Goal: Transaction & Acquisition: Purchase product/service

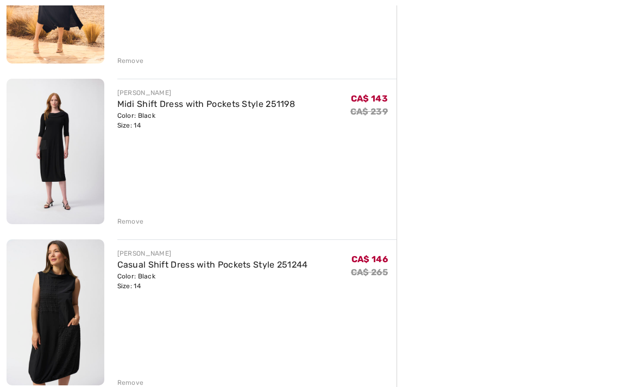
scroll to position [387, 0]
click at [210, 267] on link "Casual Shift Dress with Pockets Style 251244" at bounding box center [212, 264] width 191 height 10
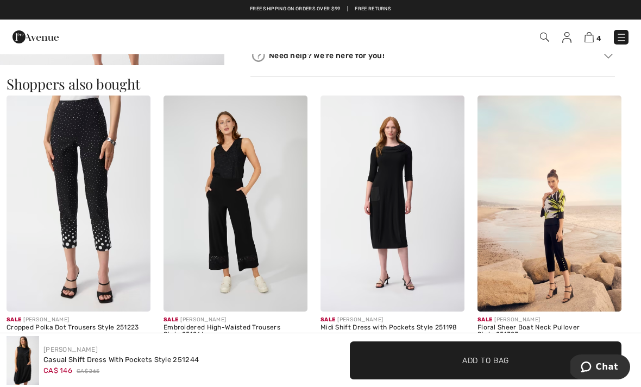
click at [394, 199] on img at bounding box center [393, 204] width 144 height 216
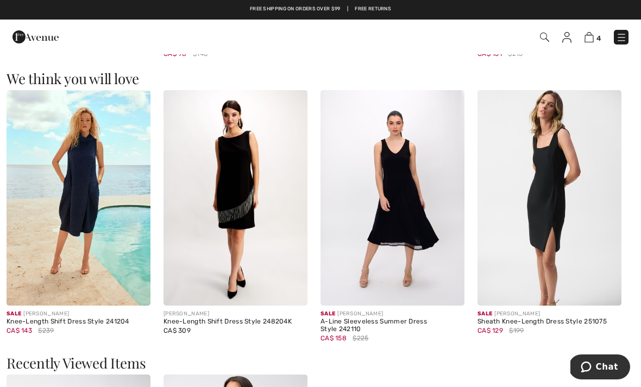
scroll to position [916, 0]
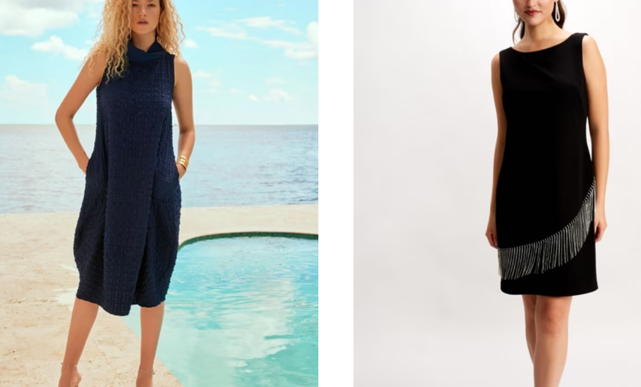
click at [63, 83] on img at bounding box center [79, 180] width 144 height 216
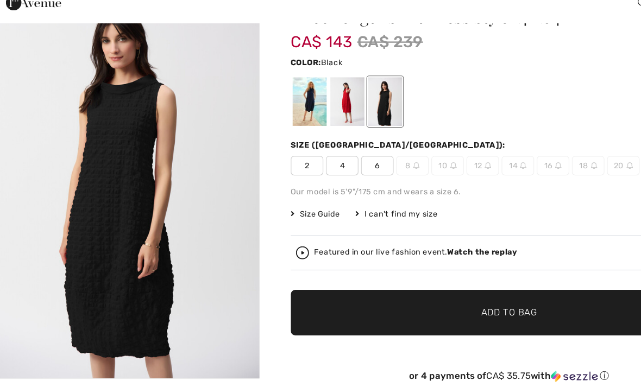
scroll to position [39, 0]
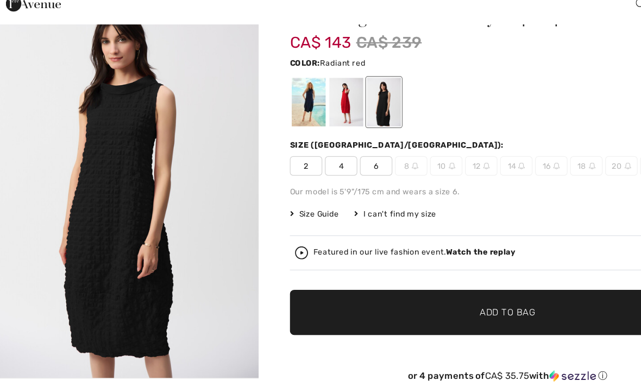
click at [290, 99] on div at bounding box center [298, 119] width 28 height 41
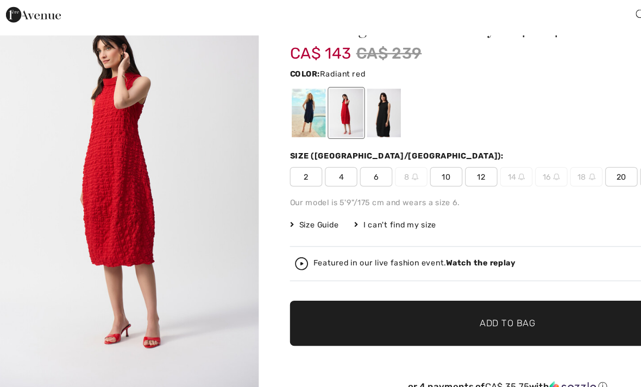
scroll to position [33, 0]
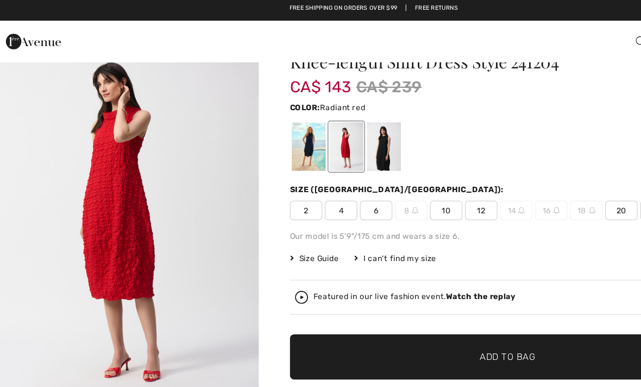
click at [297, 133] on div at bounding box center [298, 125] width 28 height 41
click at [265, 123] on div at bounding box center [266, 125] width 28 height 41
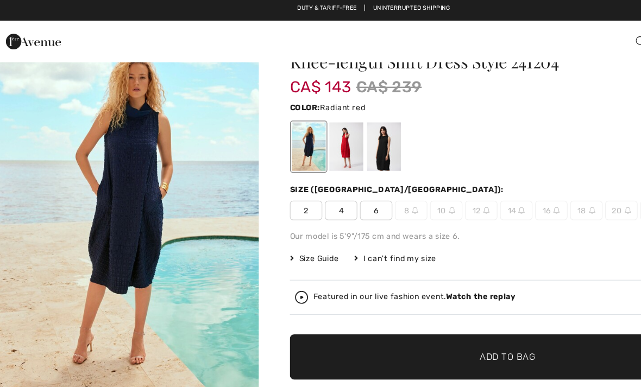
click at [296, 132] on div at bounding box center [298, 125] width 28 height 41
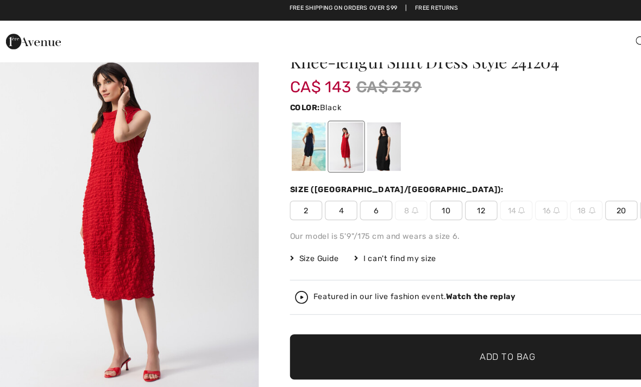
click at [327, 132] on div at bounding box center [329, 125] width 28 height 41
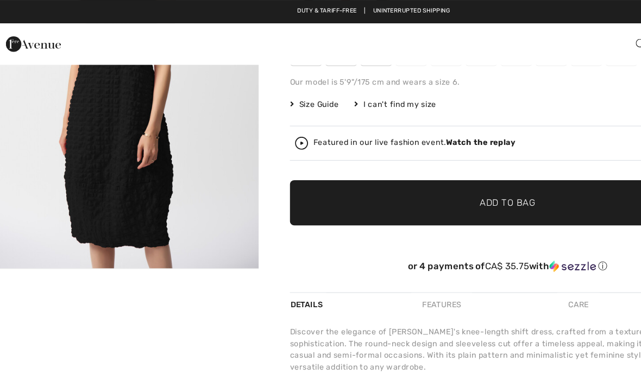
scroll to position [155, 0]
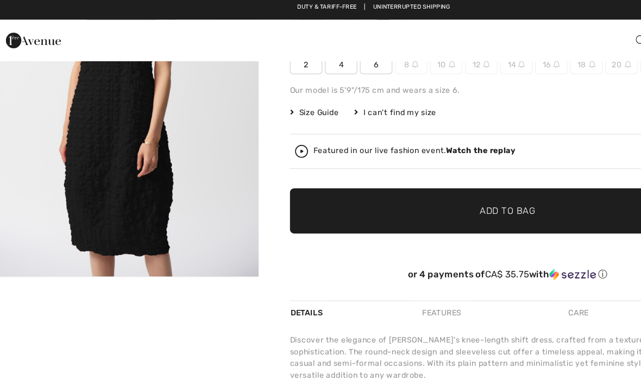
click at [184, 163] on img "1 / 1" at bounding box center [112, 66] width 224 height 336
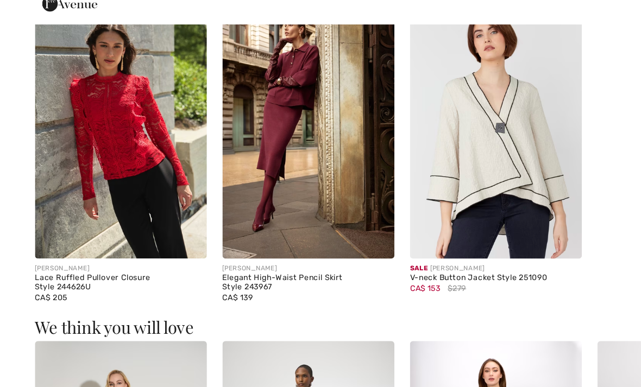
scroll to position [669, 0]
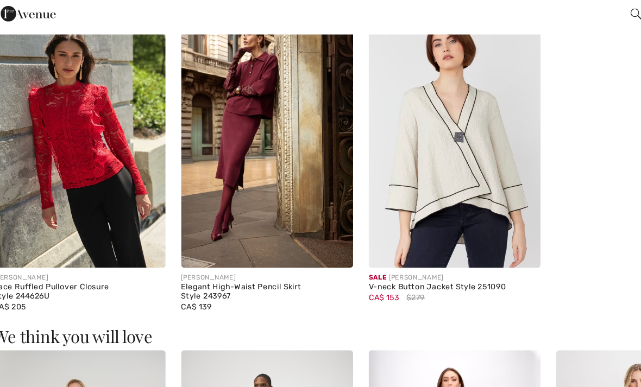
click at [397, 149] on img at bounding box center [393, 142] width 144 height 216
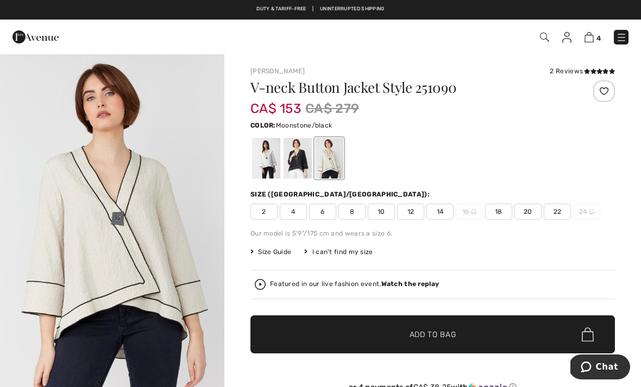
click at [270, 165] on div at bounding box center [266, 158] width 28 height 41
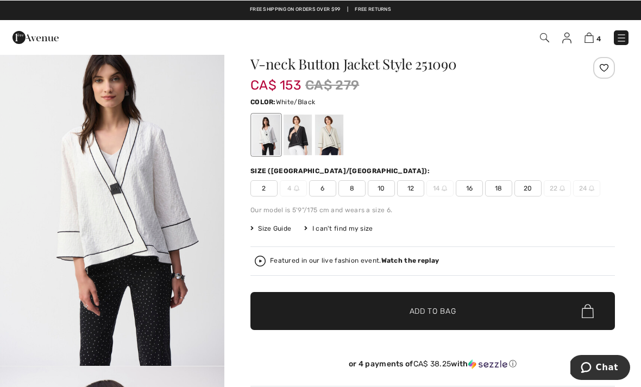
scroll to position [23, 0]
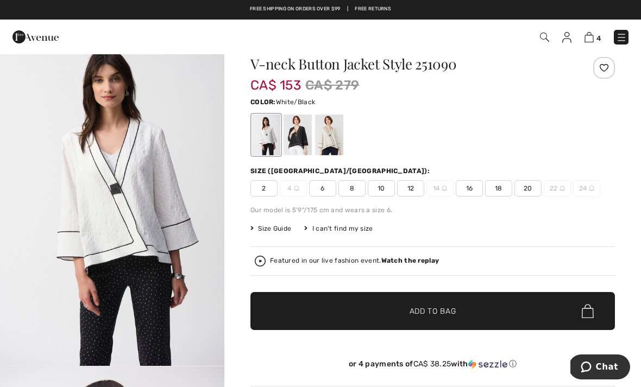
click at [307, 147] on div at bounding box center [298, 135] width 28 height 41
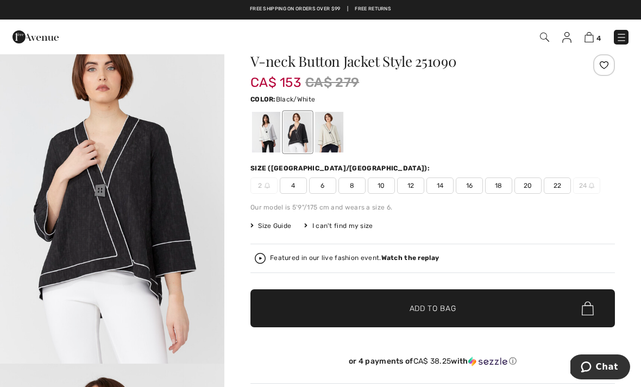
scroll to position [0, 0]
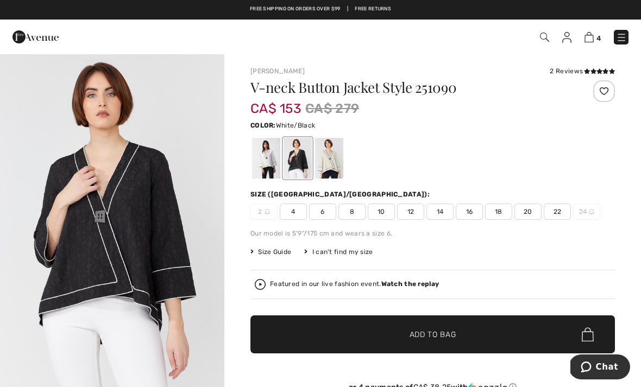
click at [267, 160] on div at bounding box center [266, 158] width 28 height 41
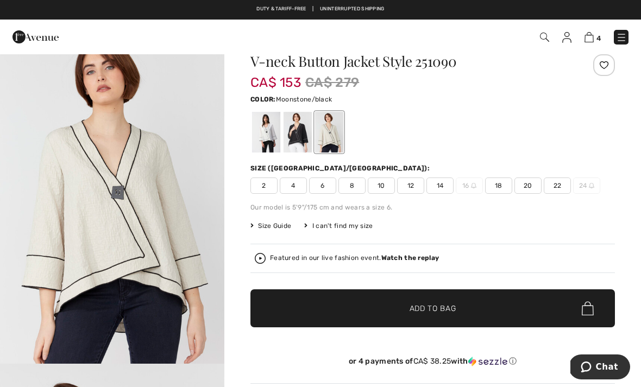
scroll to position [27, 0]
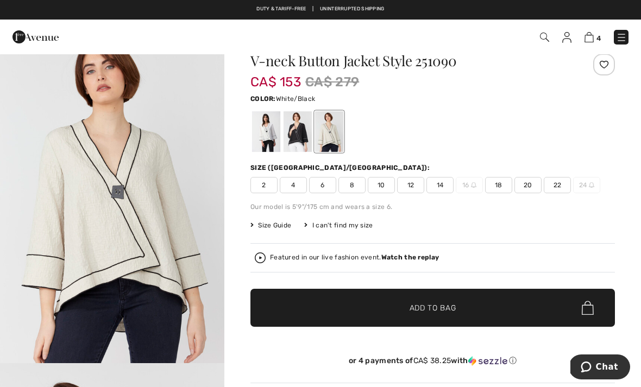
click at [271, 133] on div at bounding box center [266, 131] width 28 height 41
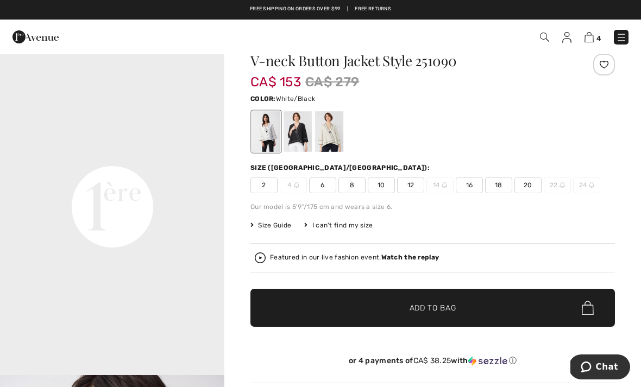
scroll to position [698, 0]
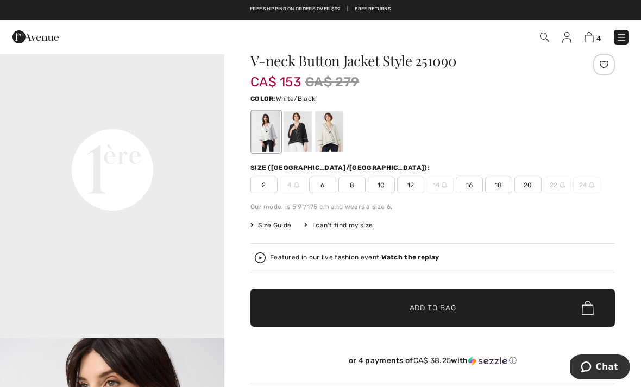
click at [306, 135] on div at bounding box center [298, 131] width 28 height 41
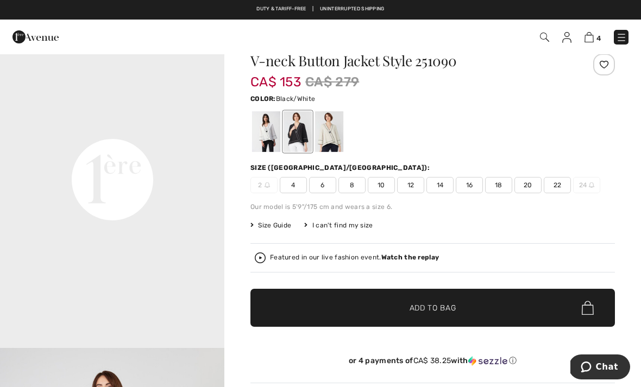
scroll to position [685, 0]
click at [306, 140] on div at bounding box center [298, 131] width 28 height 41
click at [337, 133] on div at bounding box center [329, 131] width 28 height 41
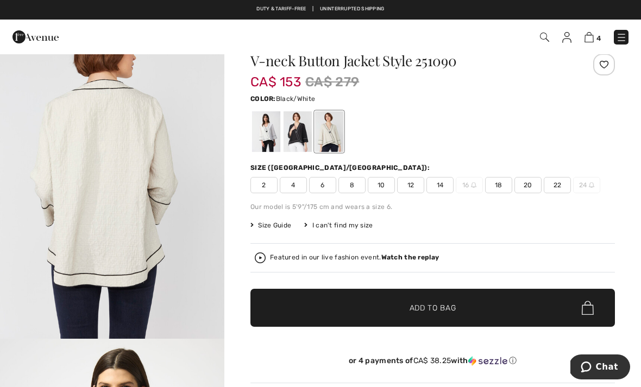
scroll to position [1037, 0]
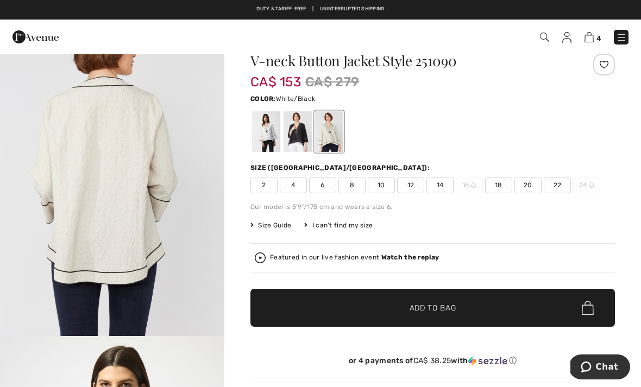
click at [274, 127] on div at bounding box center [266, 131] width 28 height 41
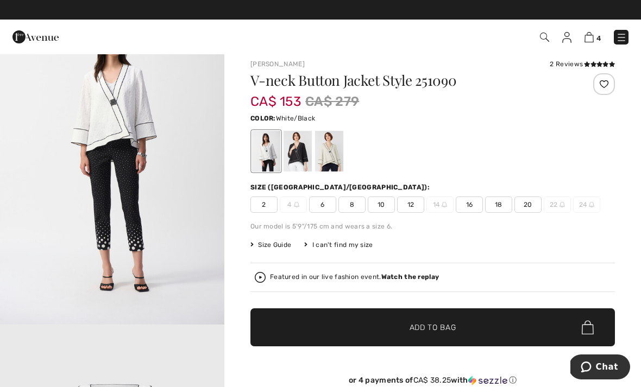
scroll to position [0, 0]
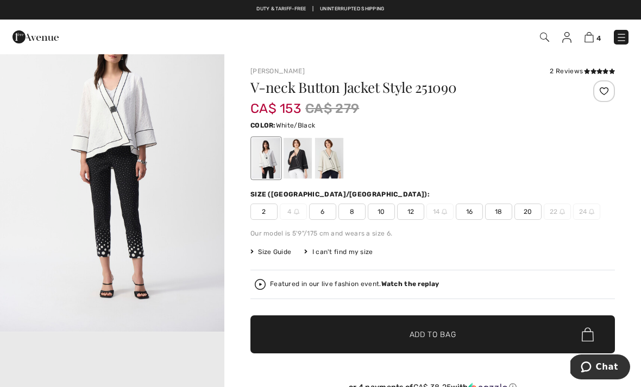
click at [411, 217] on span "12" at bounding box center [410, 212] width 27 height 16
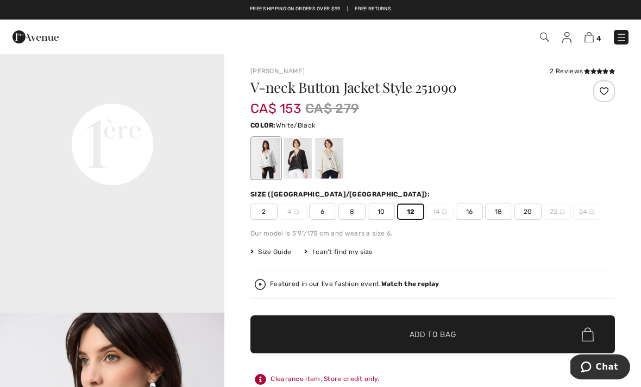
click at [594, 65] on div "Joseph Ribkoff 2 Reviews 2 Reviews V-neck Button Jacket Style 251090 CA$ 153 CA…" at bounding box center [432, 379] width 417 height 652
click at [594, 73] on icon at bounding box center [594, 70] width 6 height 5
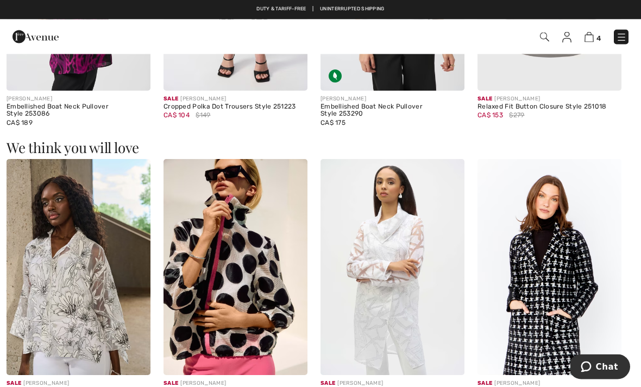
scroll to position [849, 0]
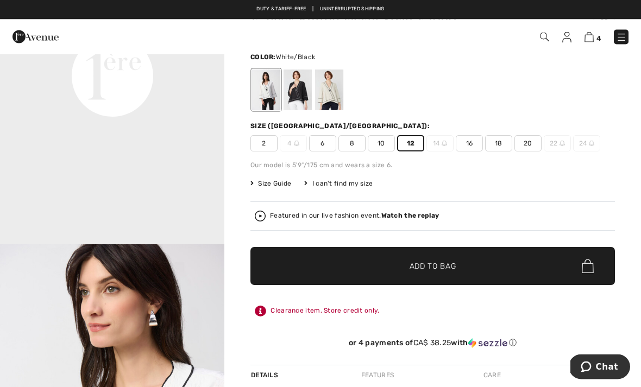
click at [481, 264] on span "✔ Added to Bag Add to Bag" at bounding box center [433, 267] width 365 height 38
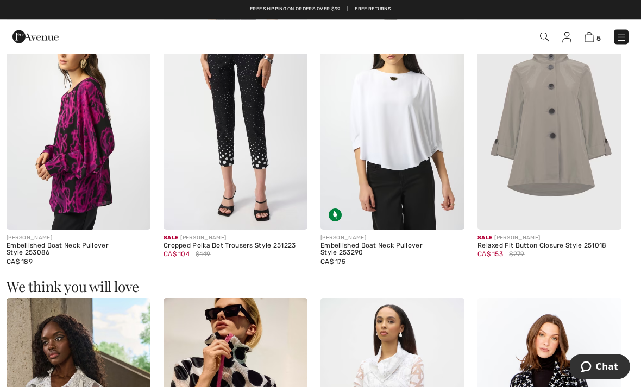
scroll to position [705, 0]
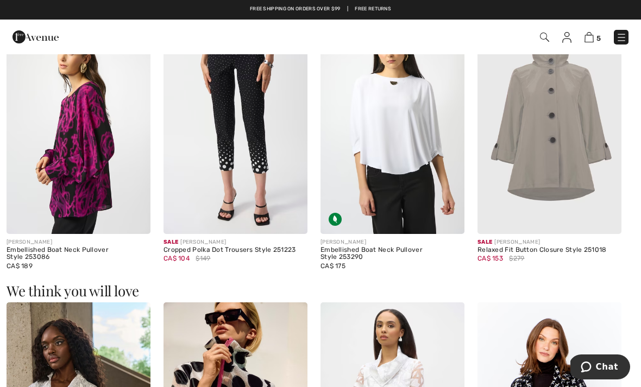
click at [566, 140] on img at bounding box center [550, 126] width 144 height 216
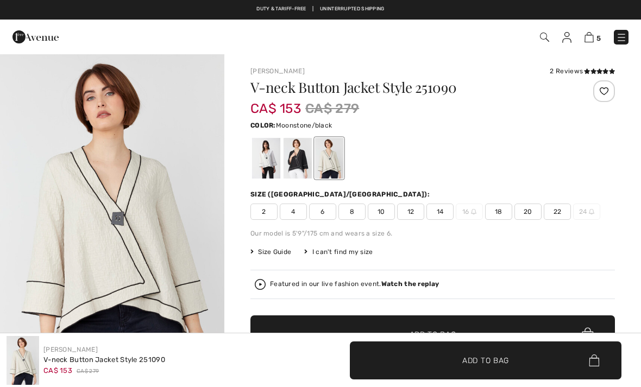
checkbox input "true"
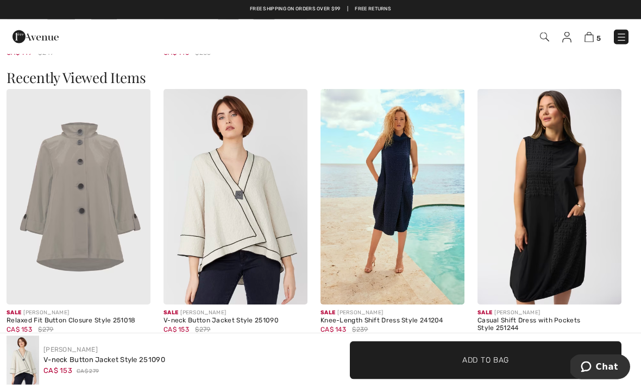
scroll to position [1183, 0]
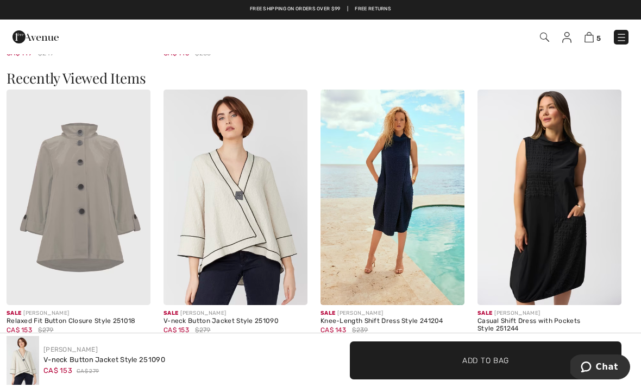
click at [564, 251] on img at bounding box center [550, 198] width 144 height 216
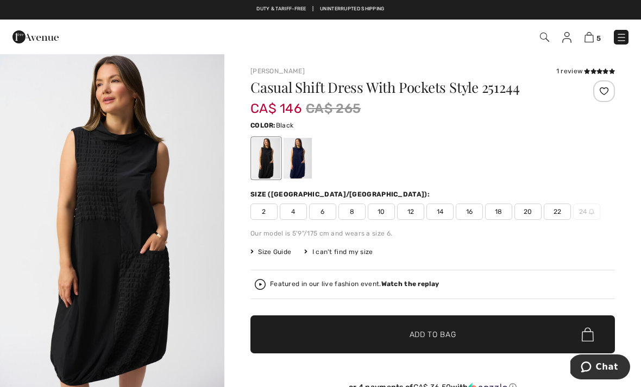
click at [448, 216] on span "14" at bounding box center [440, 212] width 27 height 16
click at [593, 36] on img at bounding box center [589, 37] width 9 height 10
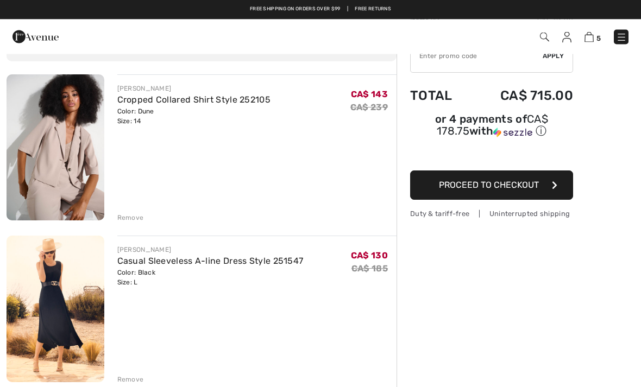
scroll to position [61, 0]
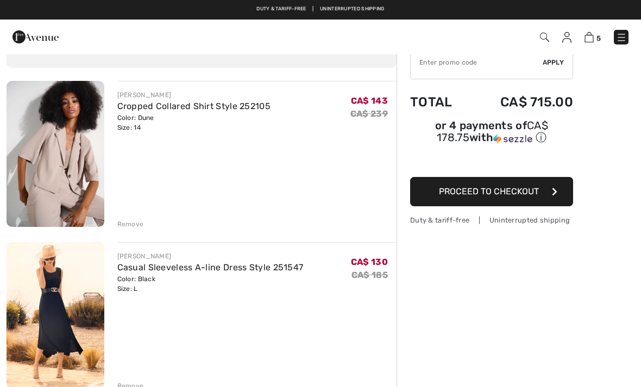
click at [136, 227] on div "Remove" at bounding box center [130, 225] width 27 height 10
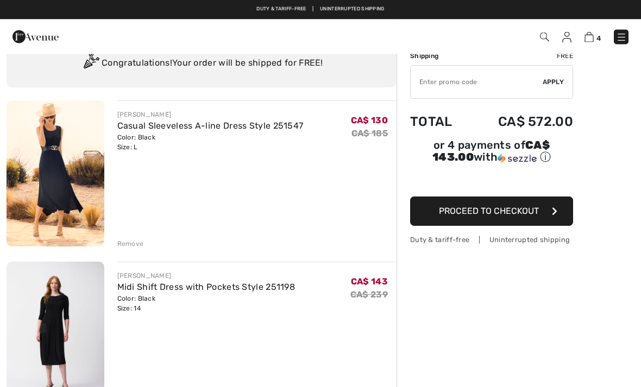
scroll to position [0, 0]
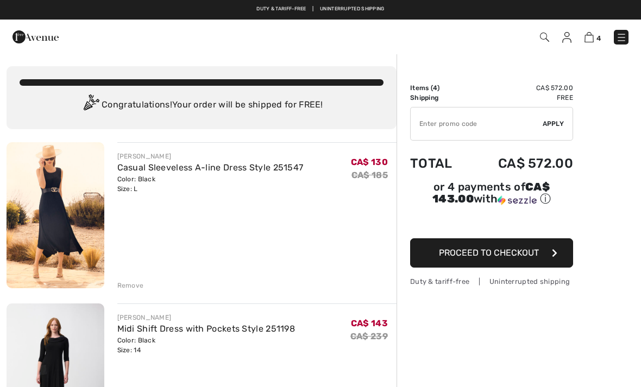
click at [449, 127] on input "TEXT" at bounding box center [477, 124] width 132 height 33
type input "EXTRA20"
click at [560, 124] on span "Apply" at bounding box center [554, 124] width 22 height 10
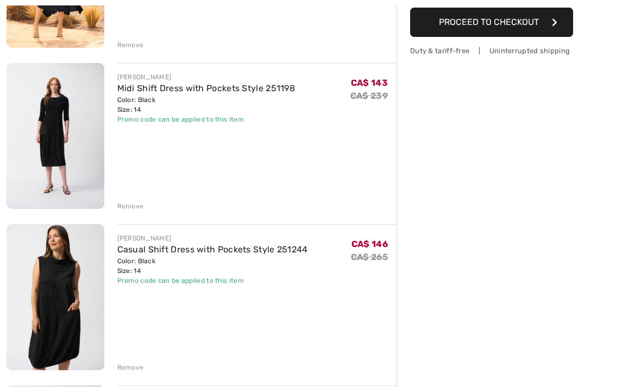
scroll to position [241, 0]
click at [62, 147] on img at bounding box center [56, 136] width 98 height 146
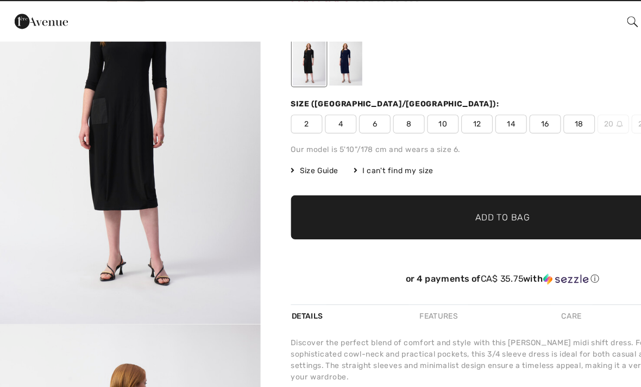
click at [305, 92] on div at bounding box center [298, 72] width 28 height 41
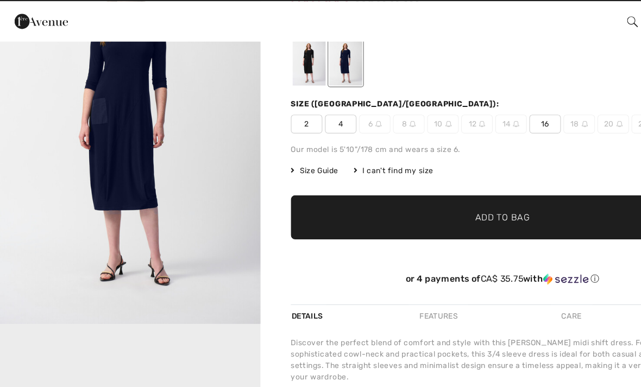
click at [272, 92] on div at bounding box center [266, 72] width 28 height 41
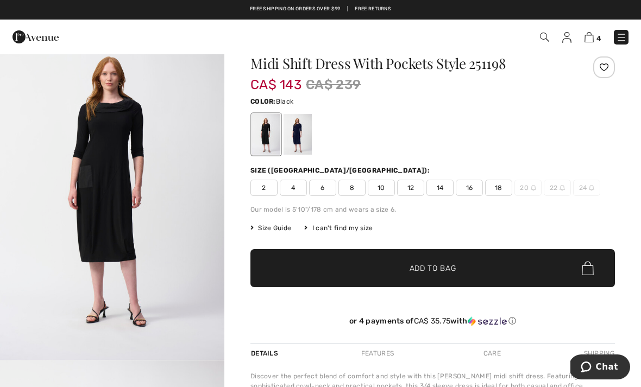
scroll to position [29, 0]
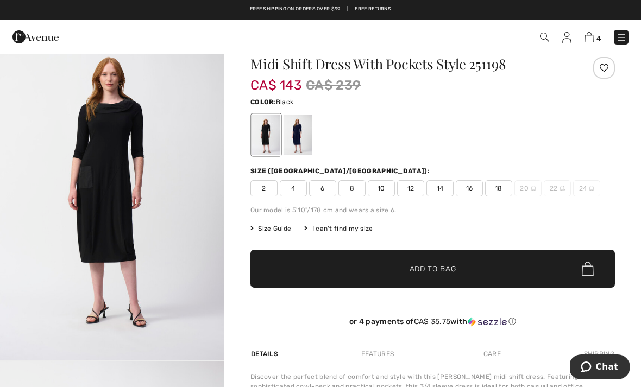
click at [587, 41] on img at bounding box center [589, 37] width 9 height 10
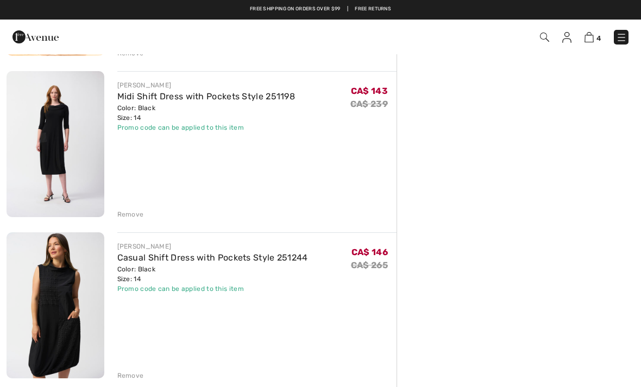
scroll to position [224, 0]
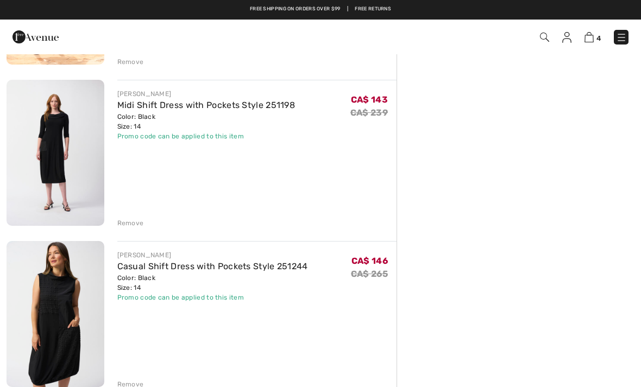
click at [233, 104] on link "Midi Shift Dress with Pockets Style 251198" at bounding box center [206, 105] width 178 height 10
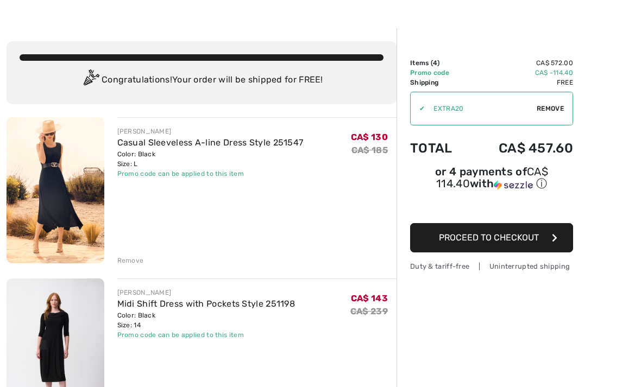
scroll to position [28, 0]
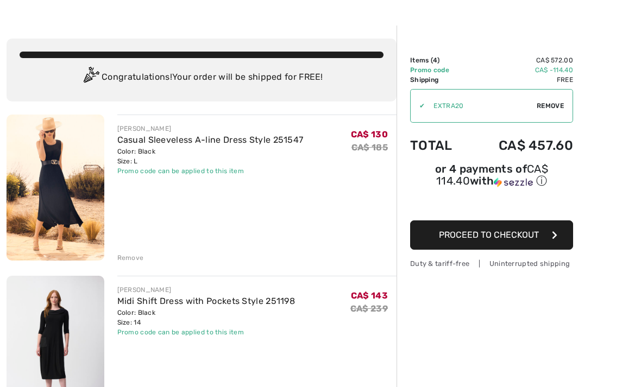
click at [136, 259] on div "Remove" at bounding box center [130, 258] width 27 height 10
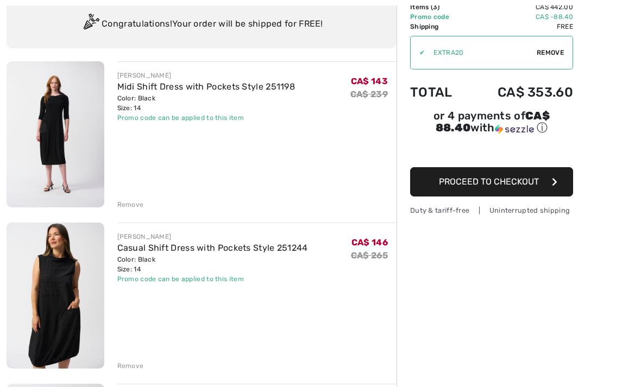
scroll to position [82, 0]
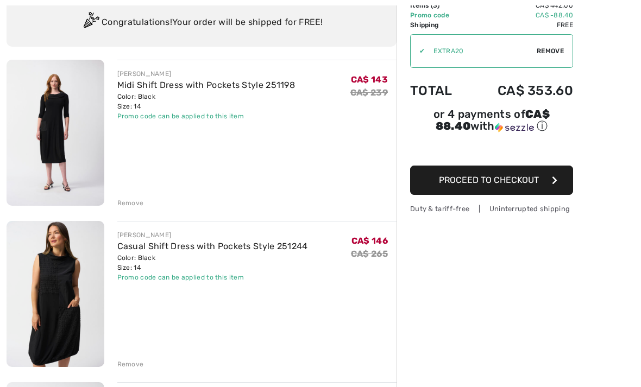
click at [67, 311] on img at bounding box center [56, 295] width 98 height 146
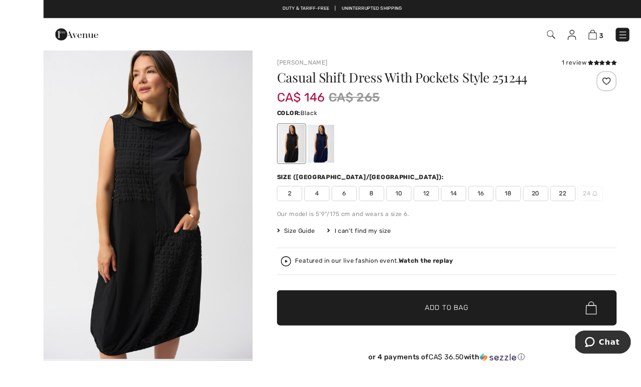
scroll to position [19, 0]
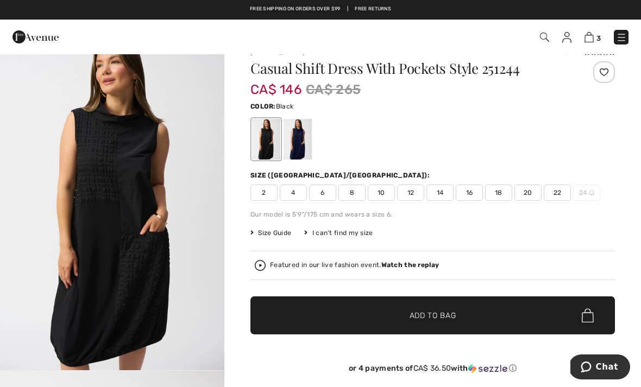
click at [591, 36] on img at bounding box center [589, 37] width 9 height 10
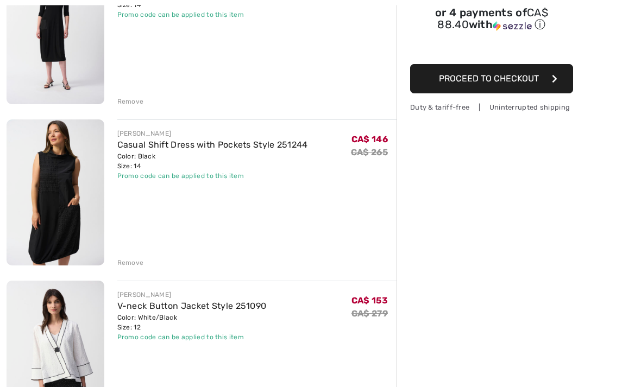
scroll to position [184, 0]
click at [139, 261] on div "Remove" at bounding box center [130, 263] width 27 height 10
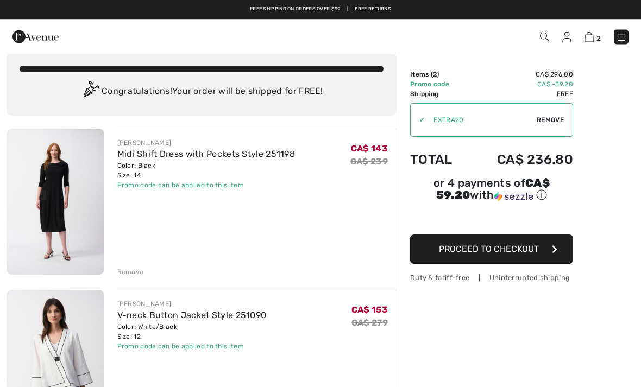
scroll to position [0, 0]
